Goal: Information Seeking & Learning: Understand process/instructions

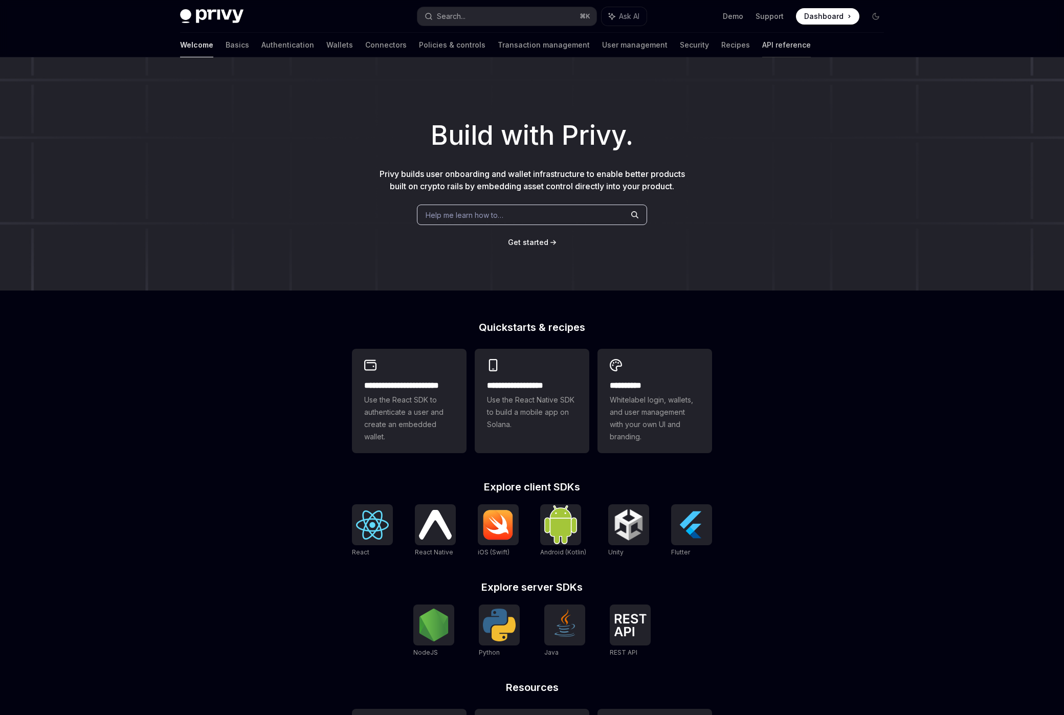
click at [762, 49] on link "API reference" at bounding box center [786, 45] width 49 height 25
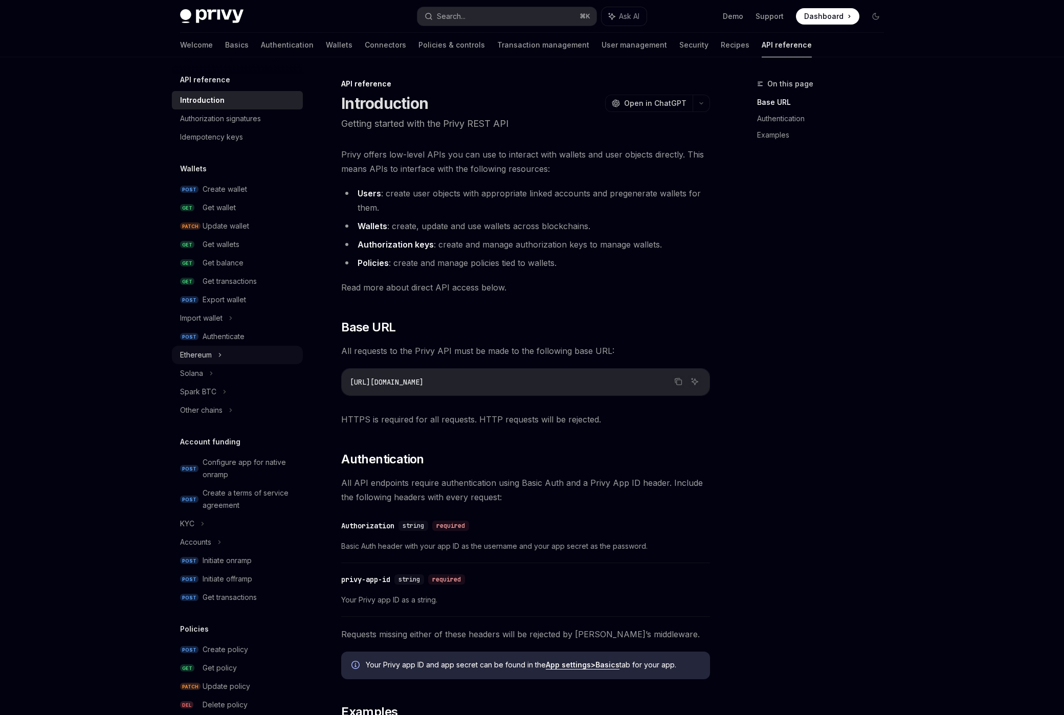
click at [221, 359] on icon at bounding box center [220, 355] width 4 height 12
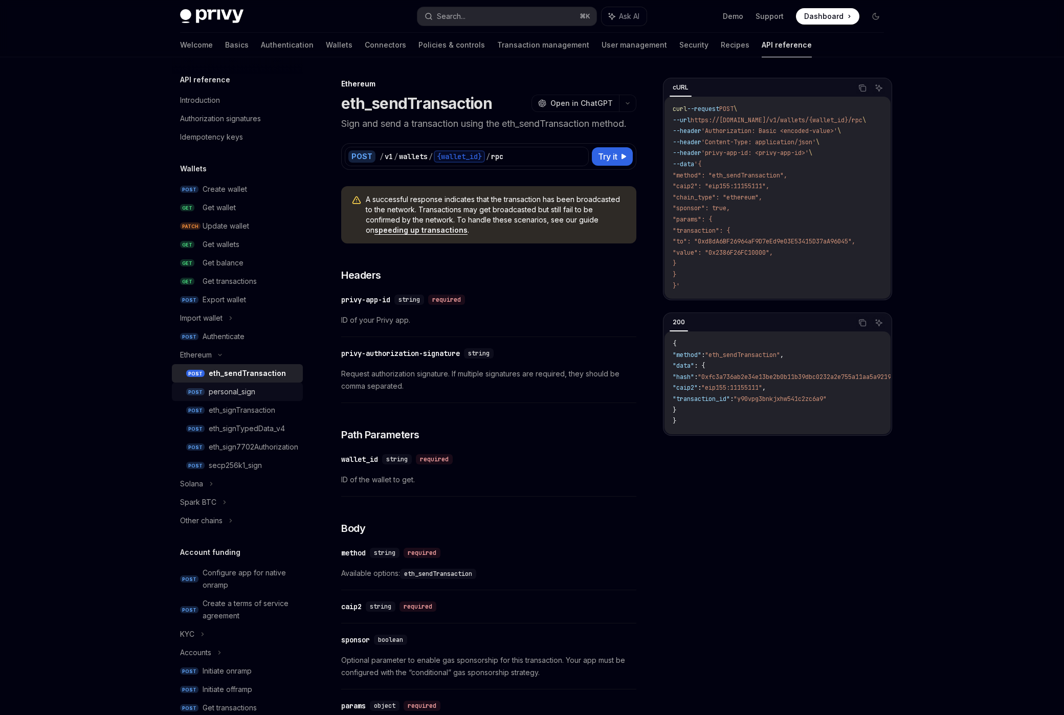
click at [258, 393] on div "personal_sign" at bounding box center [253, 392] width 88 height 12
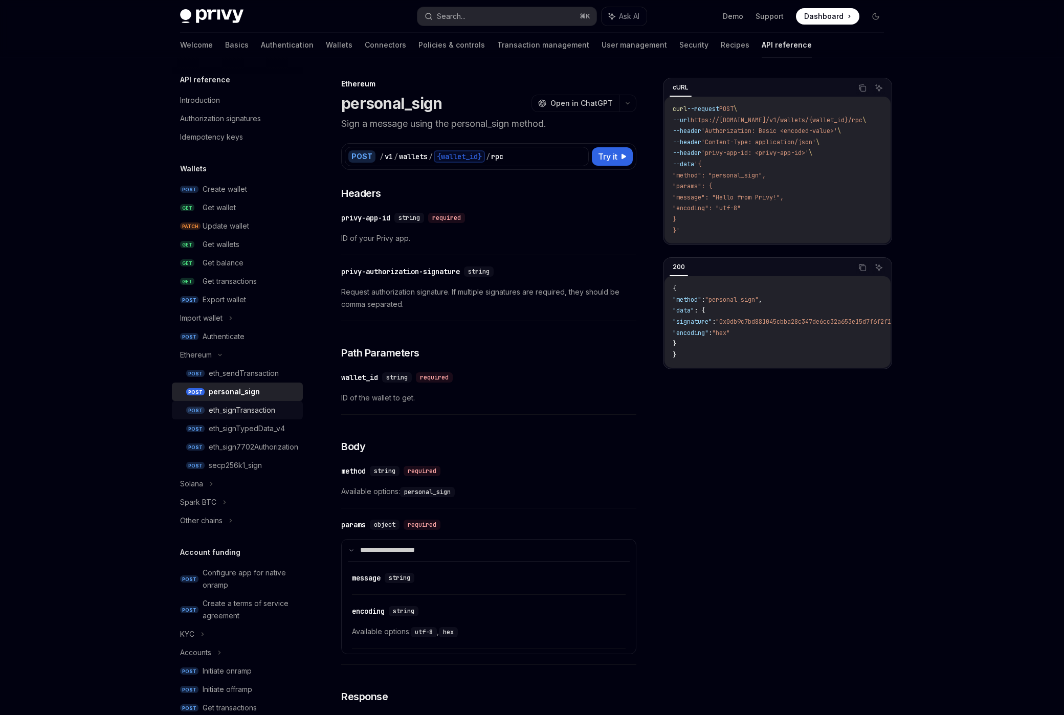
click at [275, 414] on div "eth_signTransaction" at bounding box center [242, 410] width 67 height 12
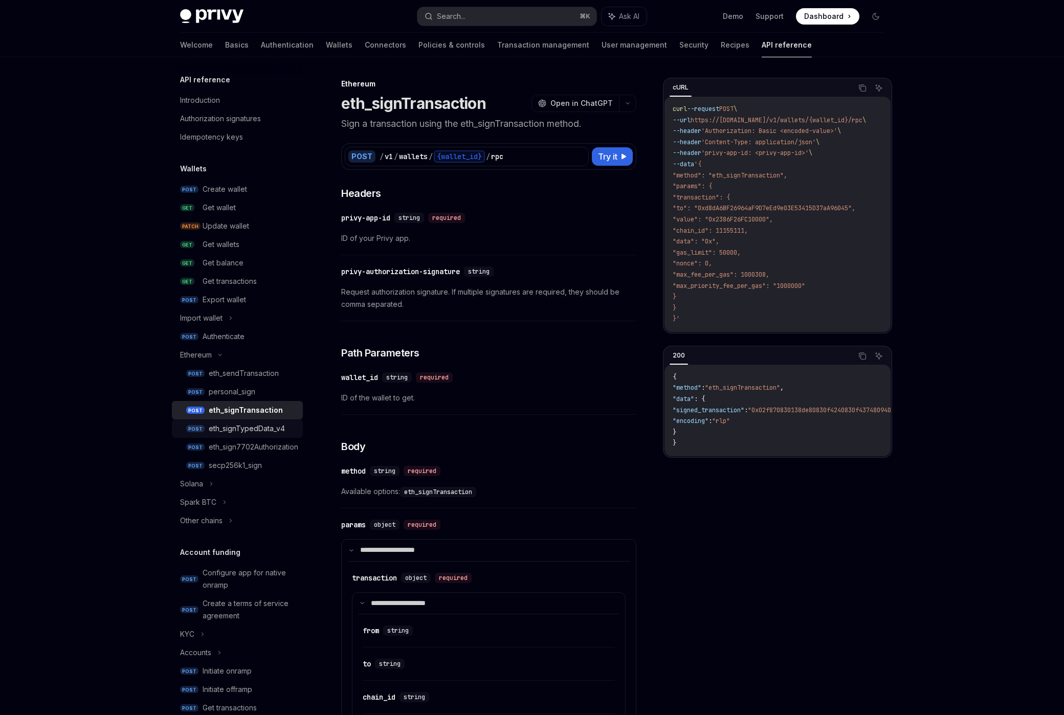
click at [267, 429] on div "eth_signTypedData_v4" at bounding box center [247, 429] width 76 height 12
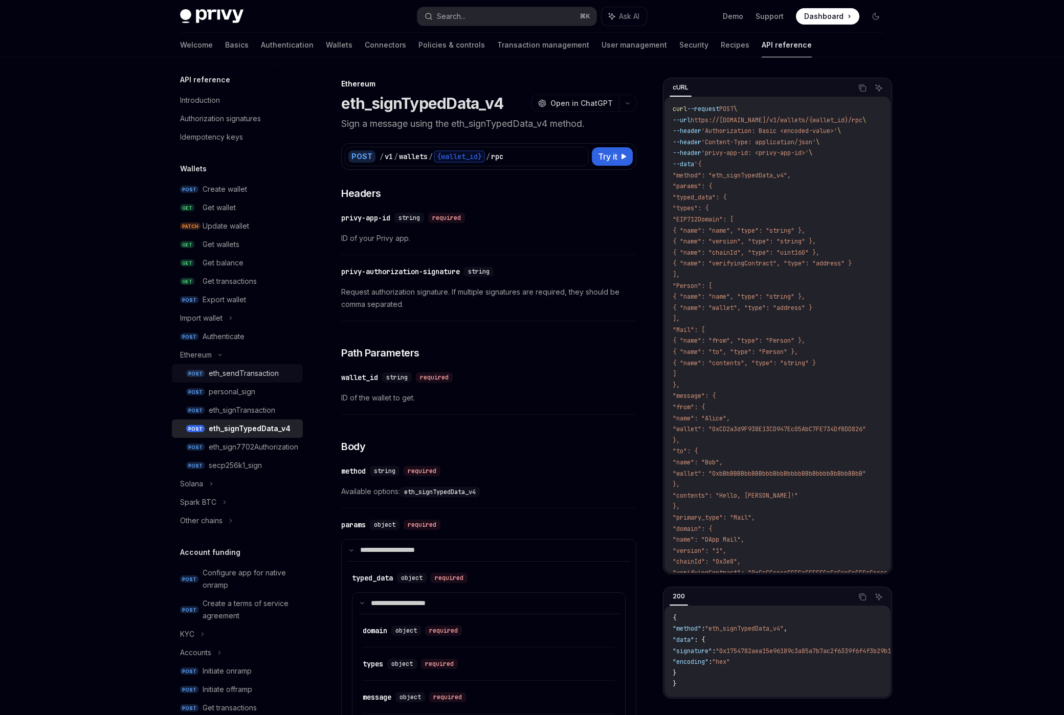
click at [264, 380] on link "POST eth_sendTransaction" at bounding box center [237, 373] width 131 height 18
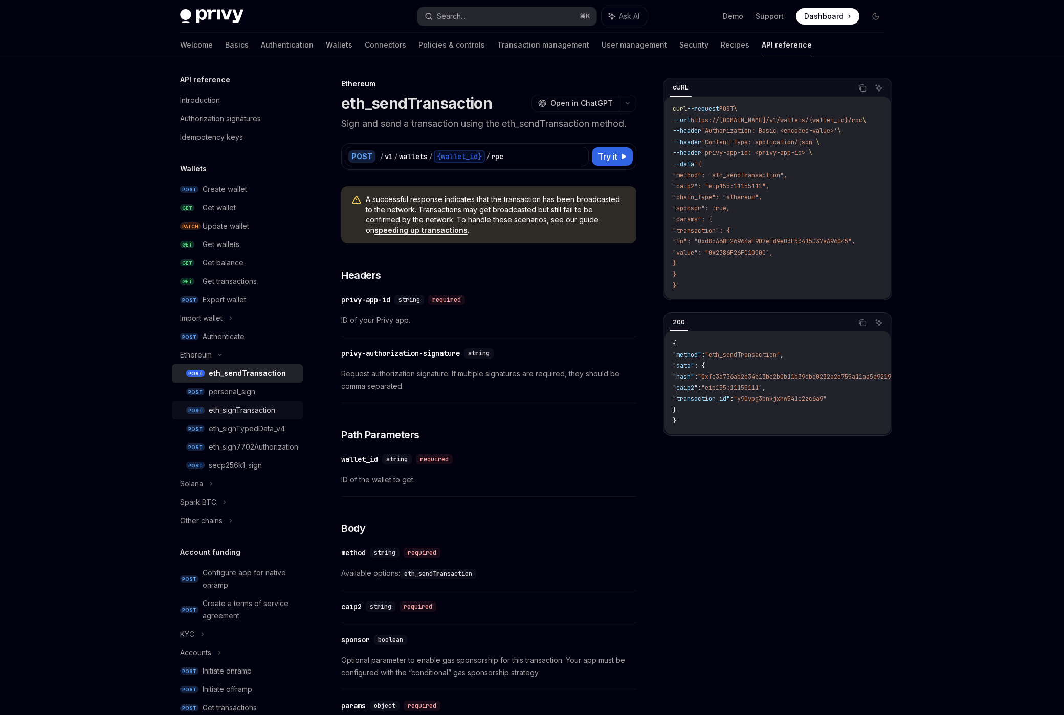
click at [287, 413] on div "eth_signTransaction" at bounding box center [253, 410] width 88 height 12
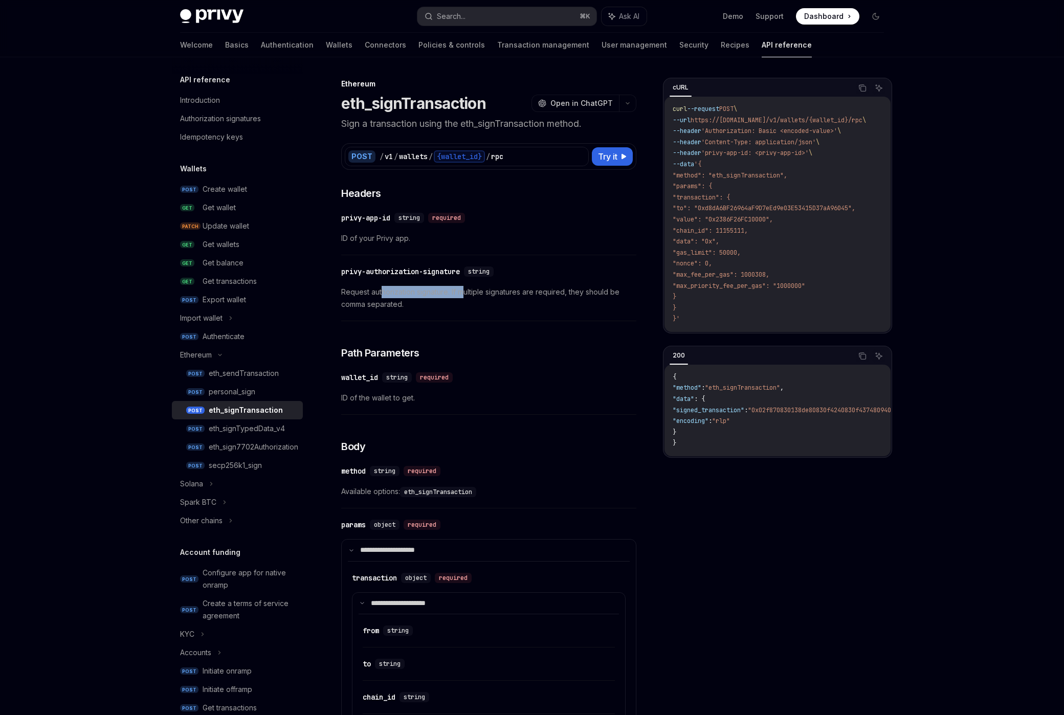
drag, startPoint x: 382, startPoint y: 296, endPoint x: 464, endPoint y: 294, distance: 81.4
click at [464, 294] on span "Request authorization signature. If multiple signatures are required, they shou…" at bounding box center [488, 298] width 295 height 25
click at [464, 296] on span "Request authorization signature. If multiple signatures are required, they shou…" at bounding box center [488, 298] width 295 height 25
drag, startPoint x: 455, startPoint y: 302, endPoint x: 351, endPoint y: 292, distance: 104.3
click at [351, 292] on span "Request authorization signature. If multiple signatures are required, they shou…" at bounding box center [488, 298] width 295 height 25
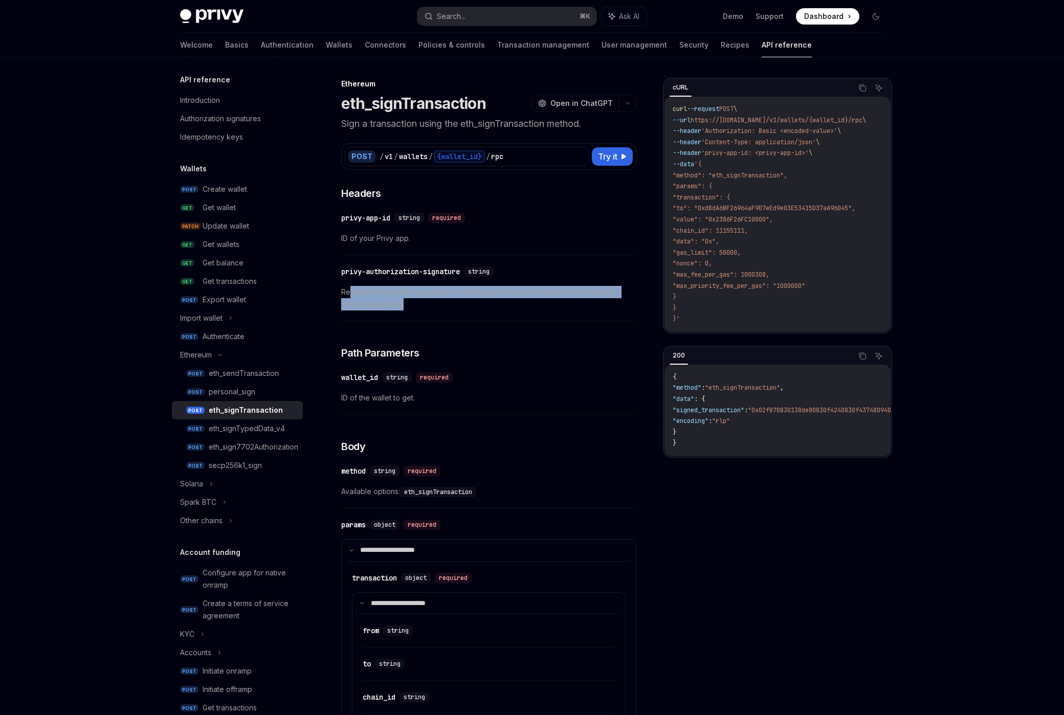
click at [406, 305] on span "Request authorization signature. If multiple signatures are required, they shou…" at bounding box center [488, 298] width 295 height 25
drag, startPoint x: 404, startPoint y: 304, endPoint x: 363, endPoint y: 296, distance: 42.4
click at [363, 296] on span "Request authorization signature. If multiple signatures are required, they shou…" at bounding box center [488, 298] width 295 height 25
click at [395, 299] on span "Request authorization signature. If multiple signatures are required, they shou…" at bounding box center [488, 298] width 295 height 25
drag, startPoint x: 399, startPoint y: 302, endPoint x: 370, endPoint y: 300, distance: 29.3
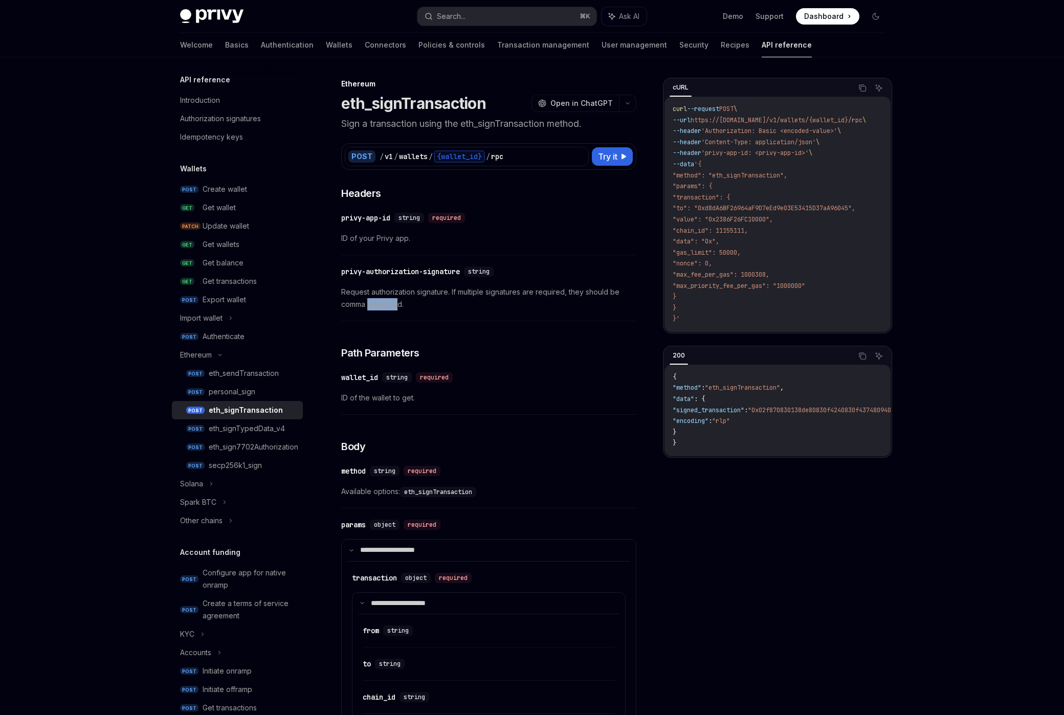
click at [370, 300] on span "Request authorization signature. If multiple signatures are required, they shou…" at bounding box center [488, 298] width 295 height 25
click at [371, 300] on span "Request authorization signature. If multiple signatures are required, they shou…" at bounding box center [488, 298] width 295 height 25
drag, startPoint x: 344, startPoint y: 292, endPoint x: 480, endPoint y: 308, distance: 136.6
click at [472, 312] on div "​ privy-authorization-signature string Request authorization signature. If mult…" at bounding box center [488, 290] width 295 height 61
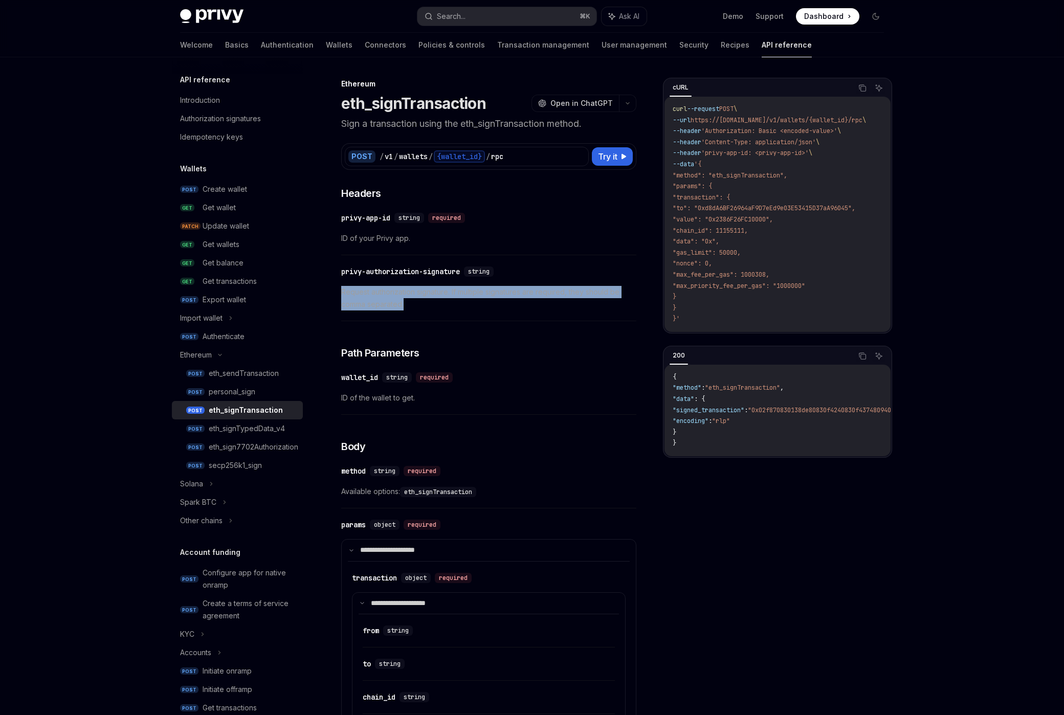
drag, startPoint x: 444, startPoint y: 310, endPoint x: 394, endPoint y: 300, distance: 50.5
click at [394, 300] on span "Request authorization signature. If multiple signatures are required, they shou…" at bounding box center [488, 298] width 295 height 25
drag, startPoint x: 396, startPoint y: 303, endPoint x: 364, endPoint y: 300, distance: 31.9
click at [364, 300] on span "Request authorization signature. If multiple signatures are required, they shou…" at bounding box center [488, 298] width 295 height 25
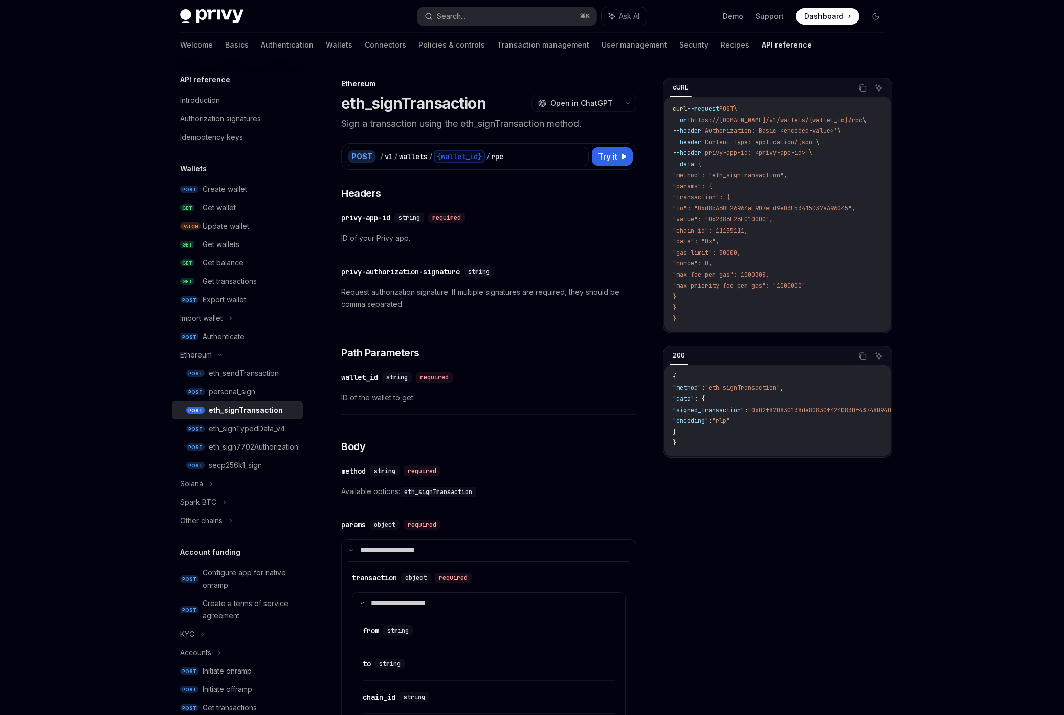
click at [403, 304] on span "Request authorization signature. If multiple signatures are required, they shou…" at bounding box center [488, 298] width 295 height 25
drag, startPoint x: 410, startPoint y: 307, endPoint x: 382, endPoint y: 301, distance: 28.6
click at [374, 301] on span "Request authorization signature. If multiple signatures are required, they shou…" at bounding box center [488, 298] width 295 height 25
click at [438, 310] on span "Request authorization signature. If multiple signatures are required, they shou…" at bounding box center [488, 298] width 295 height 25
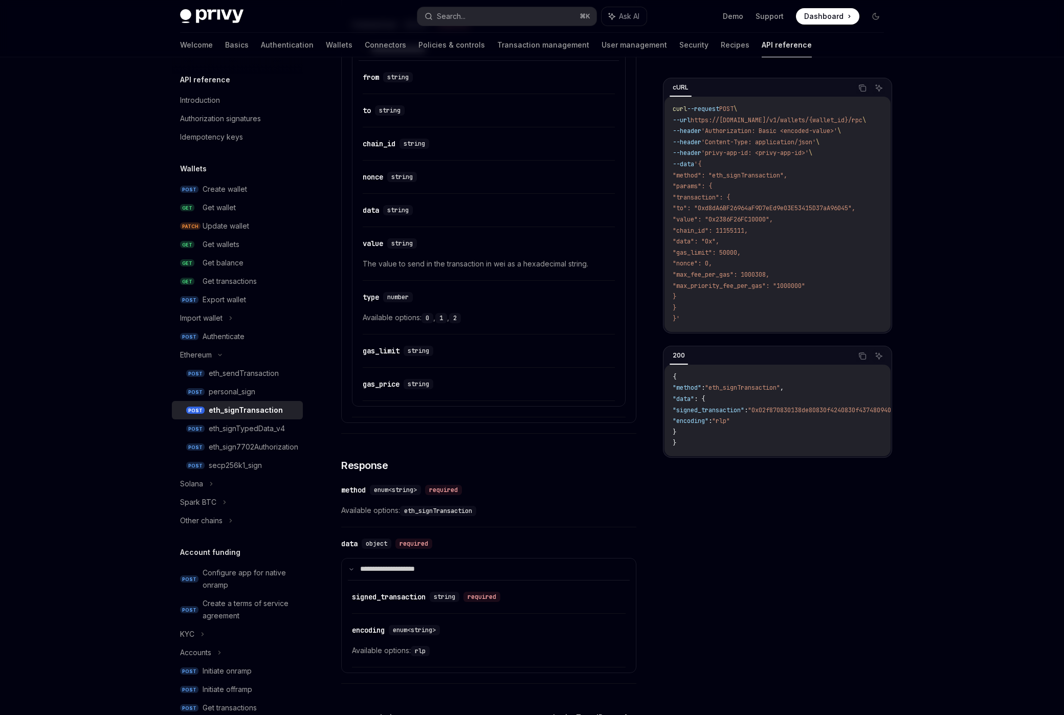
scroll to position [674, 0]
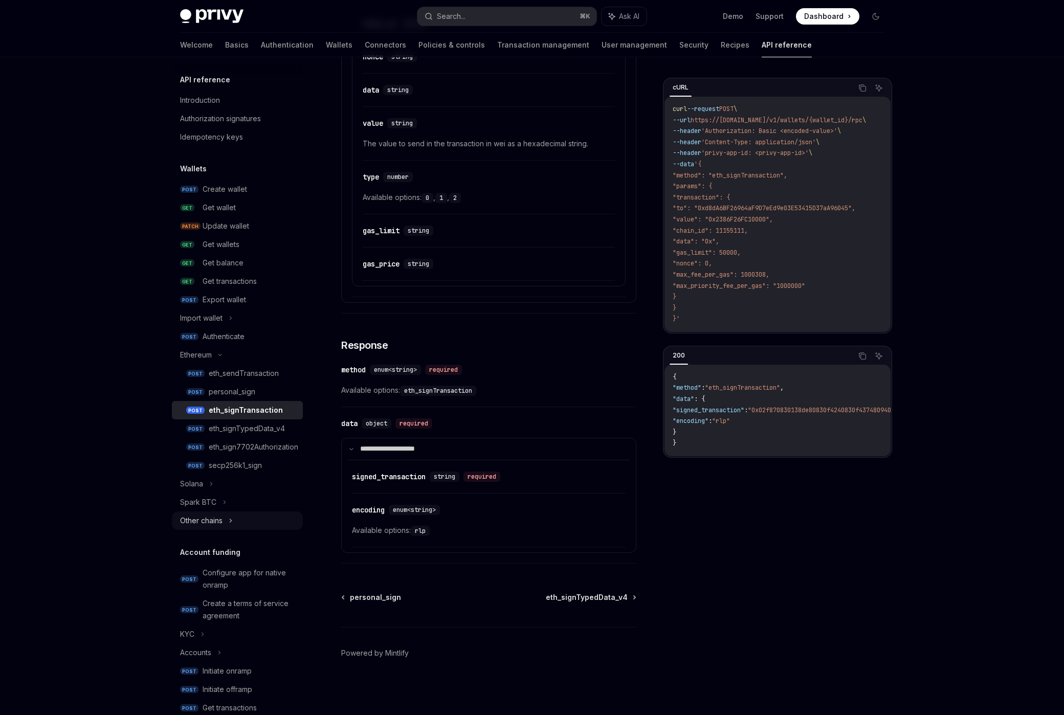
click at [244, 521] on div "Other chains" at bounding box center [237, 521] width 131 height 18
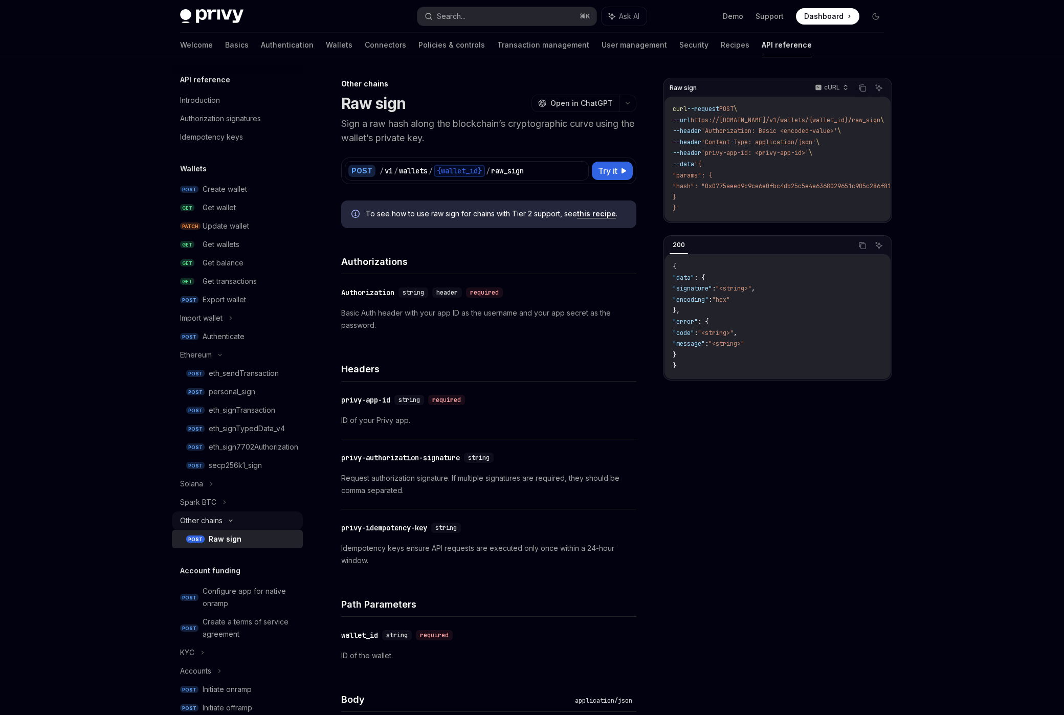
click at [245, 519] on div "Other chains" at bounding box center [237, 521] width 131 height 18
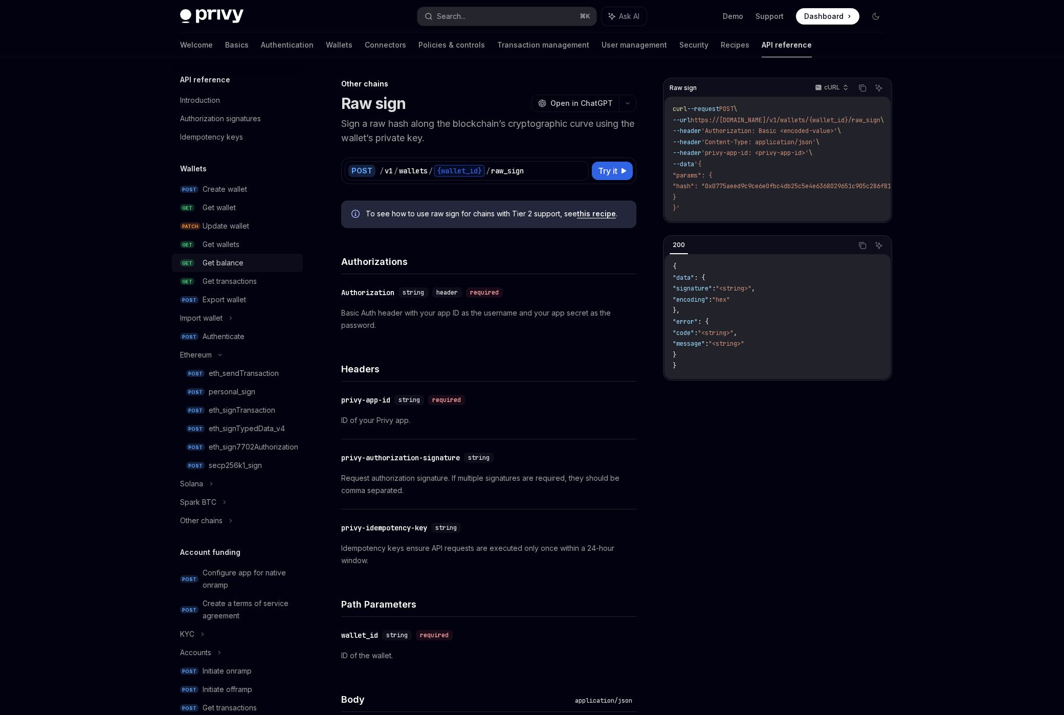
scroll to position [6, 0]
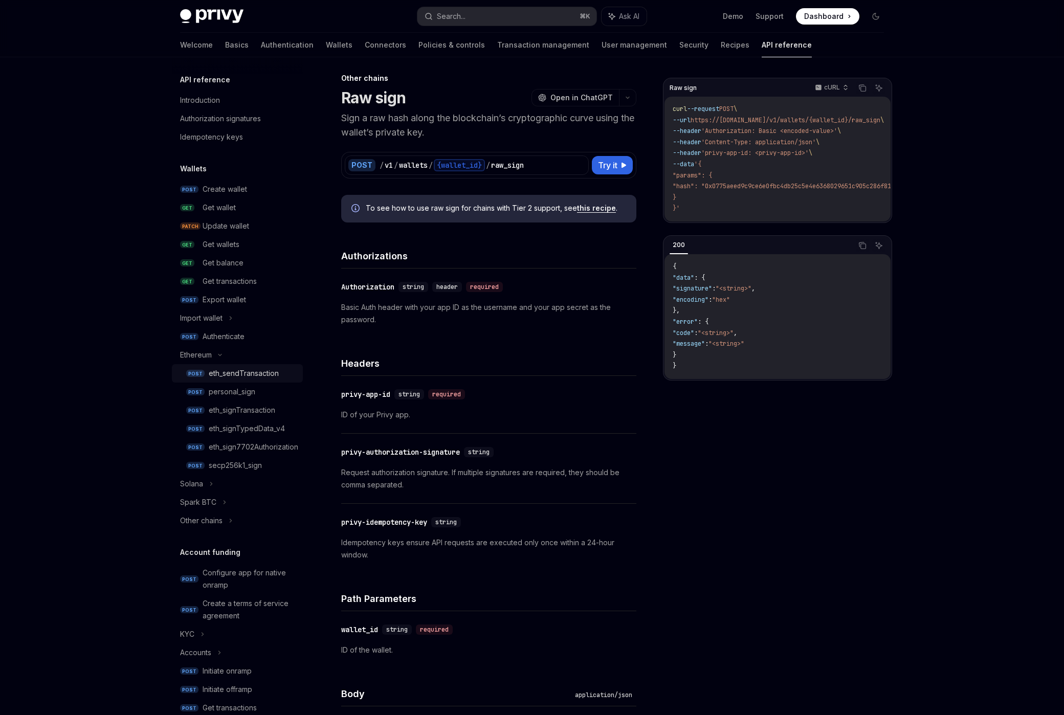
click at [278, 380] on link "POST eth_sendTransaction" at bounding box center [237, 373] width 131 height 18
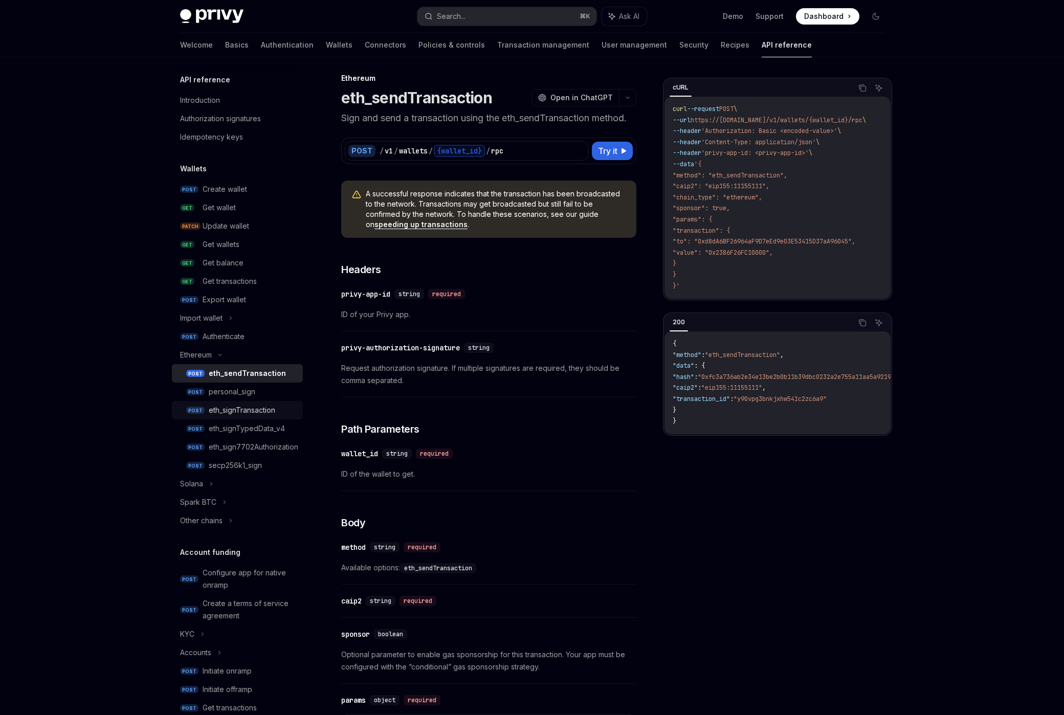
click at [273, 413] on div "eth_signTransaction" at bounding box center [242, 410] width 67 height 12
type textarea "*"
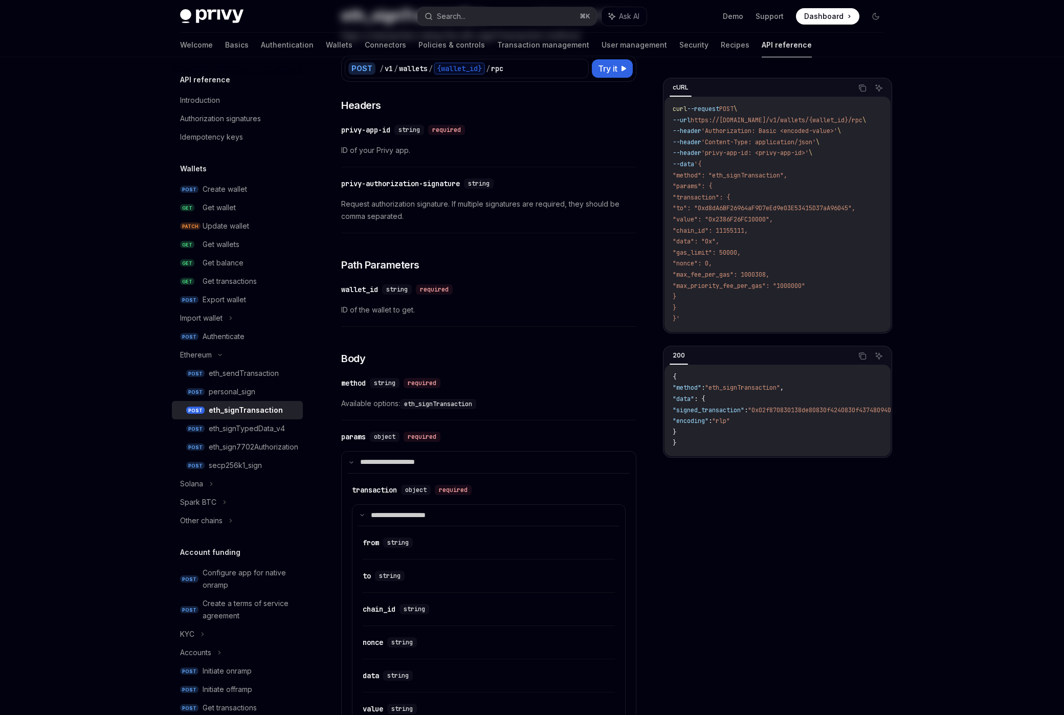
scroll to position [6, 0]
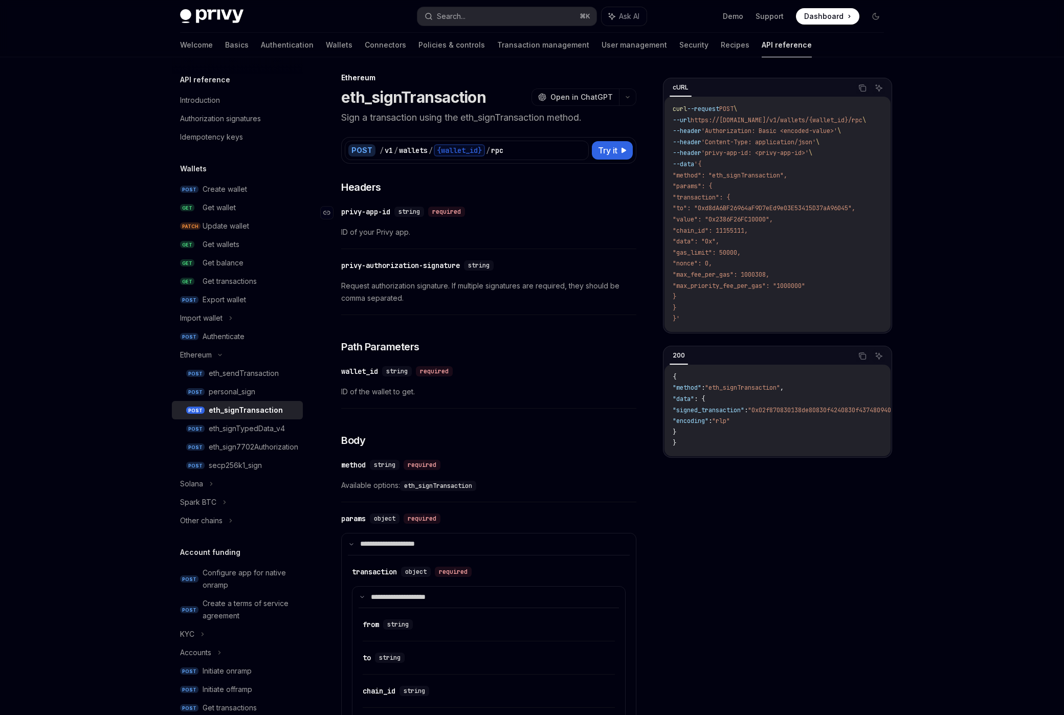
click at [537, 211] on div "​ privy-app-id string required" at bounding box center [483, 212] width 285 height 12
drag, startPoint x: 427, startPoint y: 297, endPoint x: 377, endPoint y: 288, distance: 50.6
click at [377, 288] on span "Request authorization signature. If multiple signatures are required, they shou…" at bounding box center [488, 292] width 295 height 25
click at [418, 293] on span "Request authorization signature. If multiple signatures are required, they shou…" at bounding box center [488, 292] width 295 height 25
drag, startPoint x: 425, startPoint y: 306, endPoint x: 404, endPoint y: 296, distance: 23.1
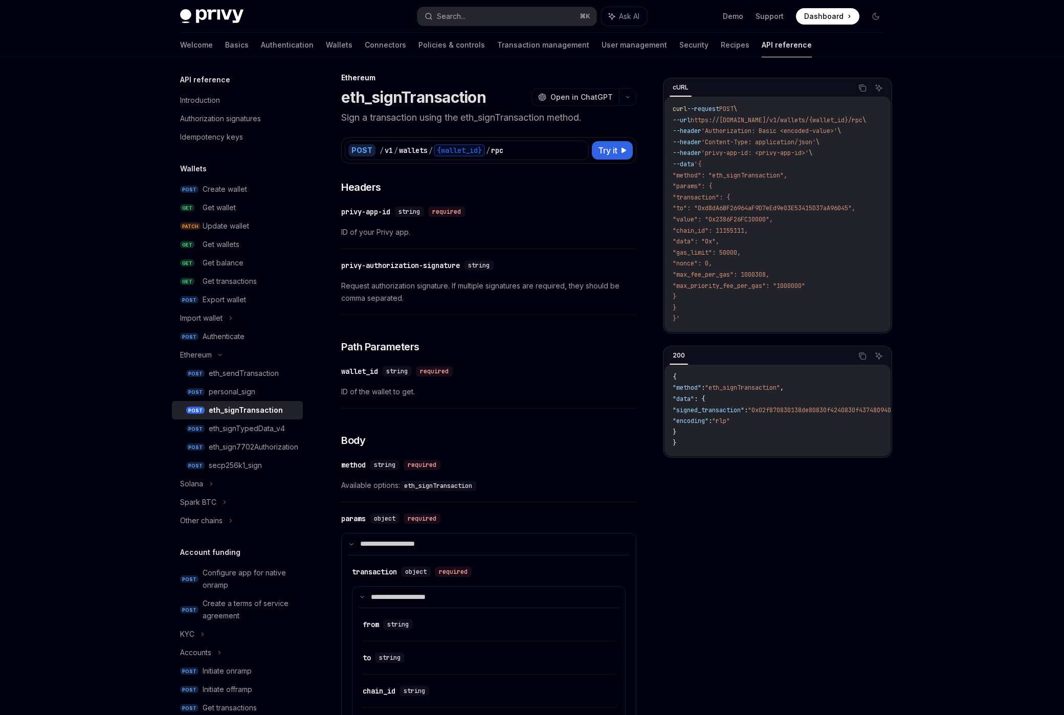
click at [404, 296] on div "​ privy-authorization-signature string Request authorization signature. If mult…" at bounding box center [488, 284] width 295 height 61
drag, startPoint x: 481, startPoint y: 314, endPoint x: 474, endPoint y: 310, distance: 7.6
click at [481, 314] on div "​ privy-authorization-signature string Request authorization signature. If mult…" at bounding box center [488, 284] width 295 height 61
drag, startPoint x: 433, startPoint y: 297, endPoint x: 367, endPoint y: 283, distance: 67.9
click at [367, 283] on div "​ privy-authorization-signature string Request authorization signature. If mult…" at bounding box center [488, 284] width 295 height 61
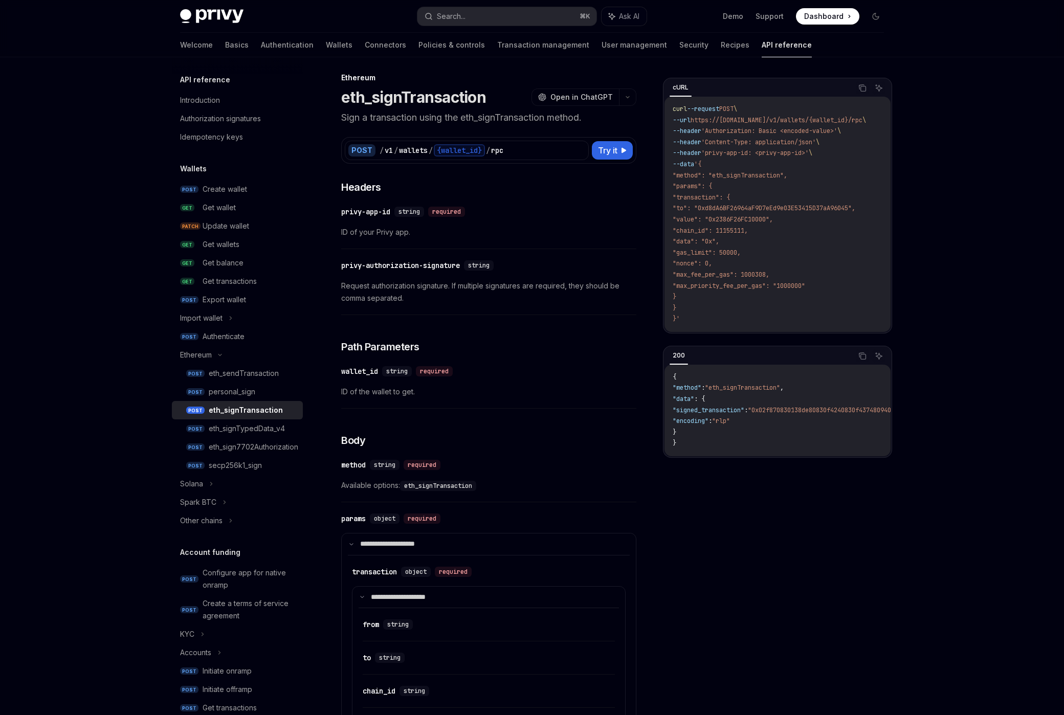
click at [397, 295] on span "Request authorization signature. If multiple signatures are required, they shou…" at bounding box center [488, 292] width 295 height 25
drag, startPoint x: 405, startPoint y: 304, endPoint x: 353, endPoint y: 292, distance: 53.1
click at [353, 292] on span "Request authorization signature. If multiple signatures are required, they shou…" at bounding box center [488, 292] width 295 height 25
drag, startPoint x: 344, startPoint y: 285, endPoint x: 443, endPoint y: 300, distance: 99.9
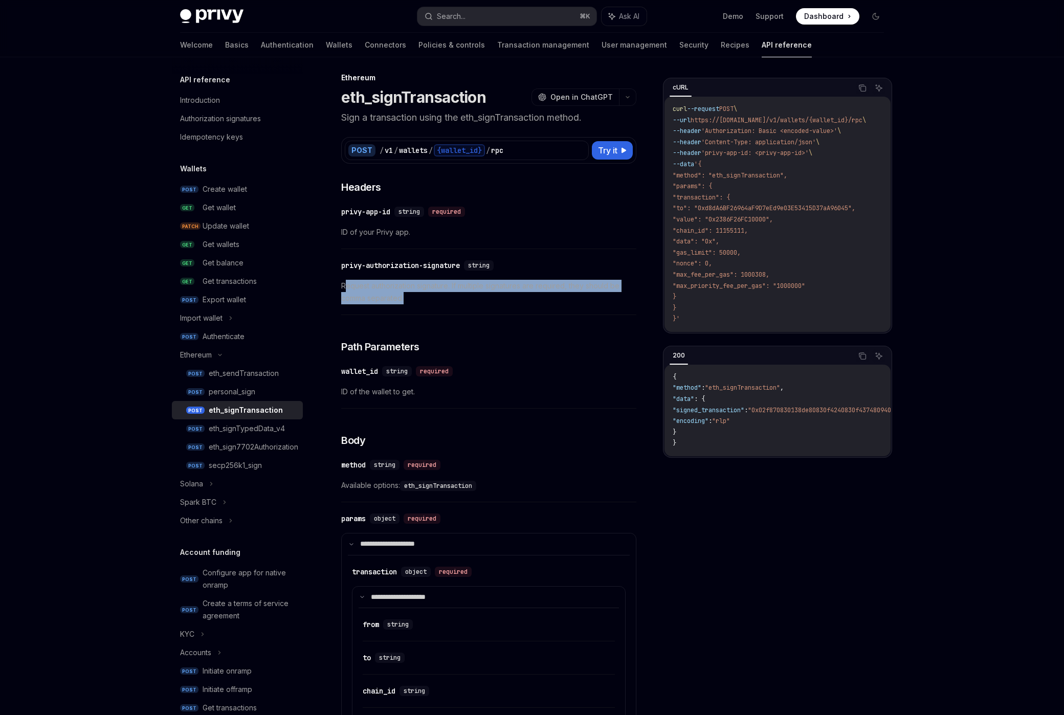
click at [443, 298] on span "Request authorization signature. If multiple signatures are required, they shou…" at bounding box center [488, 292] width 295 height 25
click at [444, 303] on span "Request authorization signature. If multiple signatures are required, they shou…" at bounding box center [488, 292] width 295 height 25
drag, startPoint x: 441, startPoint y: 301, endPoint x: 382, endPoint y: 286, distance: 60.3
click at [382, 286] on span "Request authorization signature. If multiple signatures are required, they shou…" at bounding box center [488, 292] width 295 height 25
click at [382, 287] on span "Request authorization signature. If multiple signatures are required, they shou…" at bounding box center [488, 292] width 295 height 25
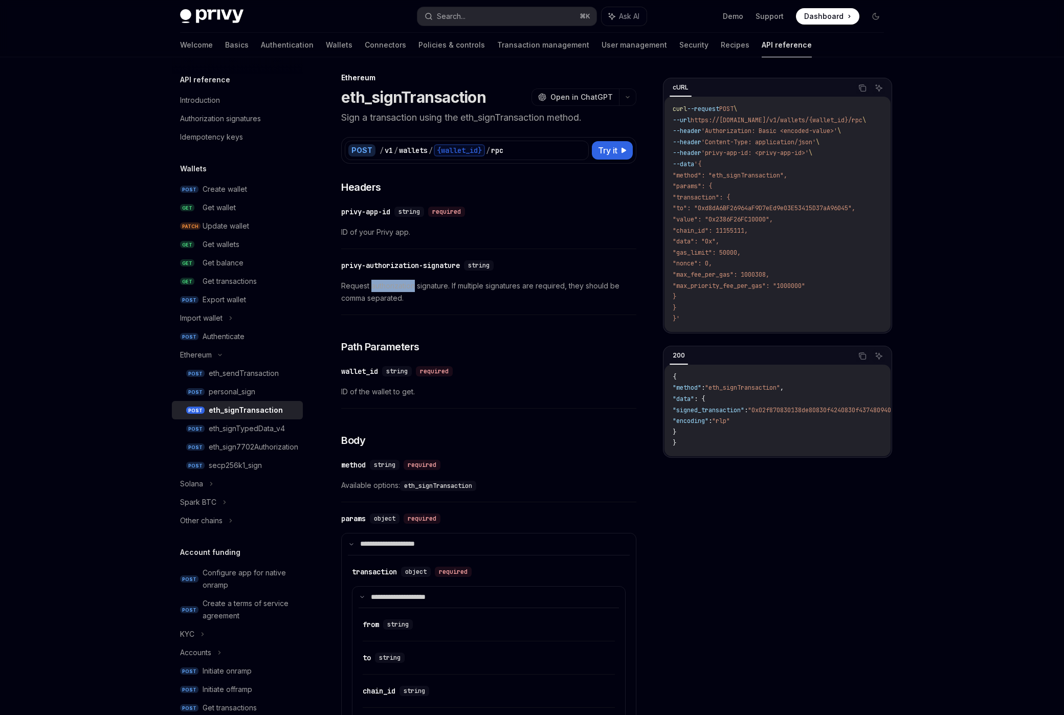
click at [382, 287] on span "Request authorization signature. If multiple signatures are required, they shou…" at bounding box center [488, 292] width 295 height 25
click at [443, 303] on span "Request authorization signature. If multiple signatures are required, they shou…" at bounding box center [488, 292] width 295 height 25
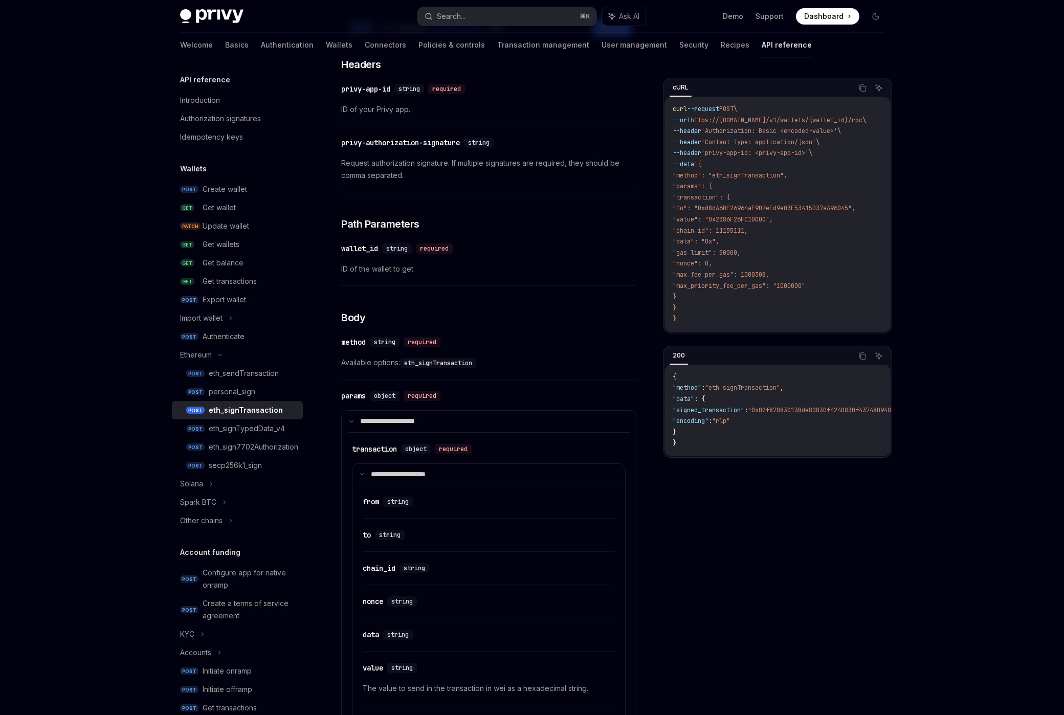
scroll to position [0, 0]
